Goal: Find specific page/section: Find specific page/section

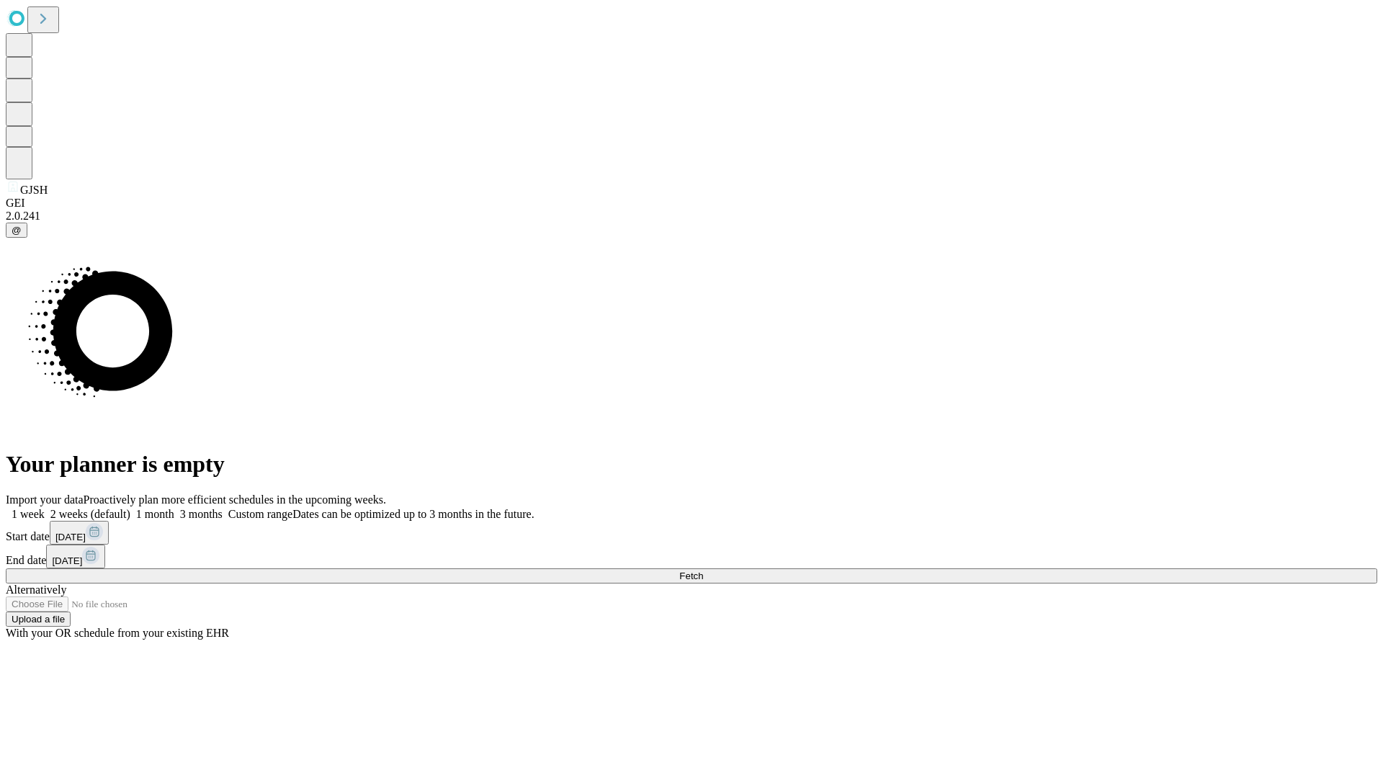
click at [703, 571] on span "Fetch" at bounding box center [691, 576] width 24 height 11
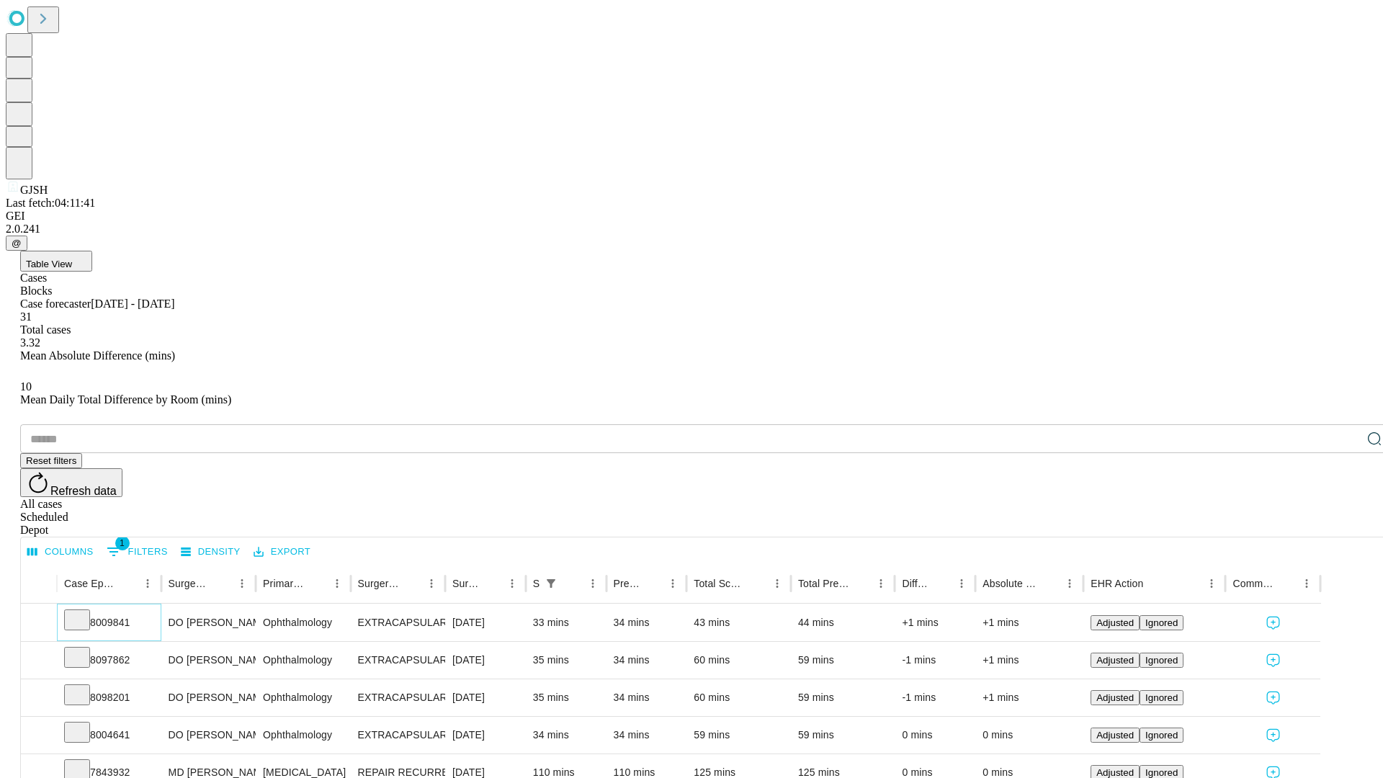
click at [84, 612] on icon at bounding box center [77, 619] width 14 height 14
